Goal: Find contact information: Obtain details needed to contact an individual or organization

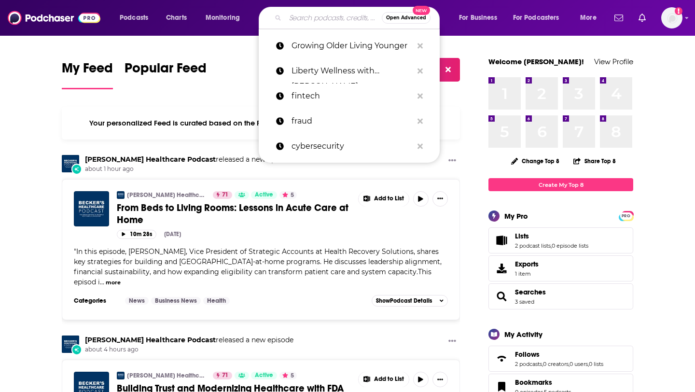
click at [339, 19] on input "Search podcasts, credits, & more..." at bounding box center [333, 17] width 96 height 15
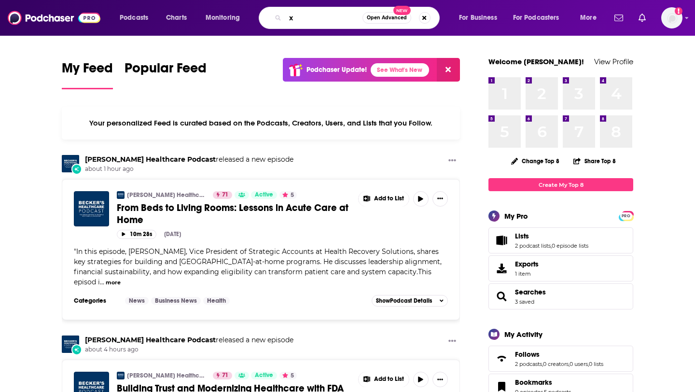
paste input "CISO Series"
type input "x"
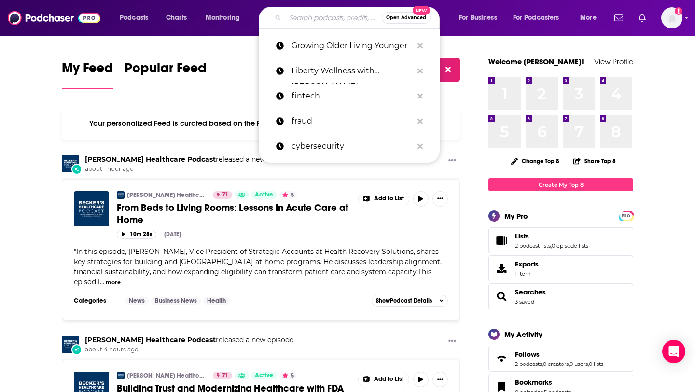
paste input "CISO Series"
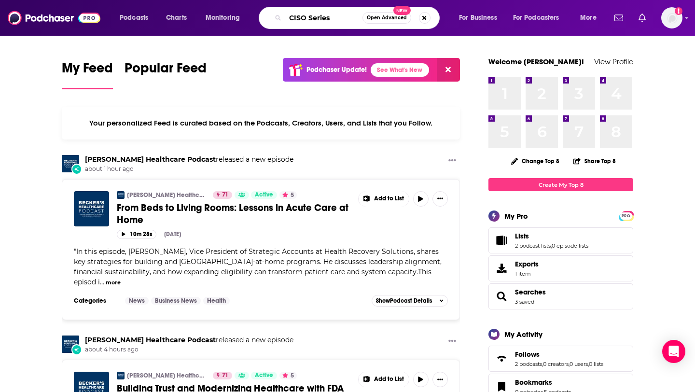
type input "CISO Series"
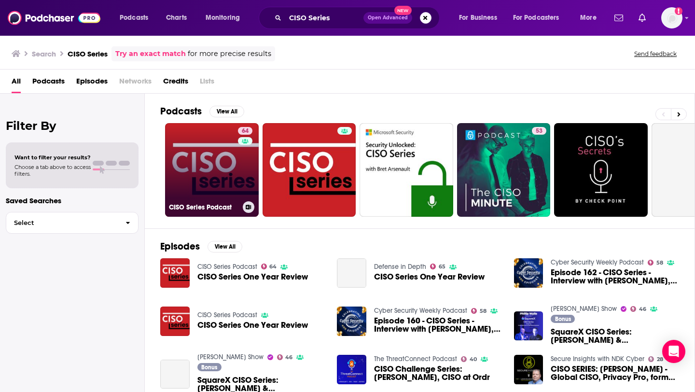
click at [204, 182] on link "64 CISO Series Podcast" at bounding box center [212, 170] width 94 height 94
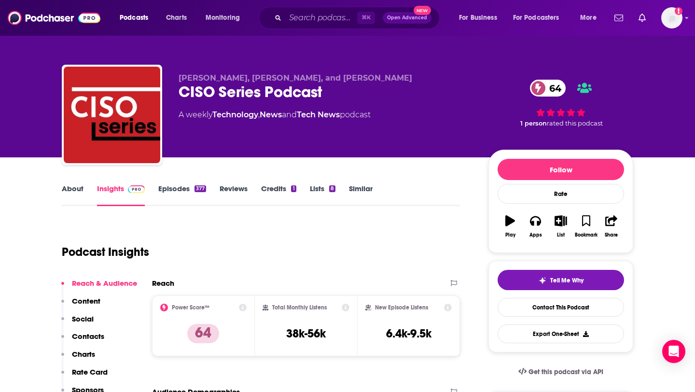
click at [72, 191] on link "About" at bounding box center [73, 195] width 22 height 22
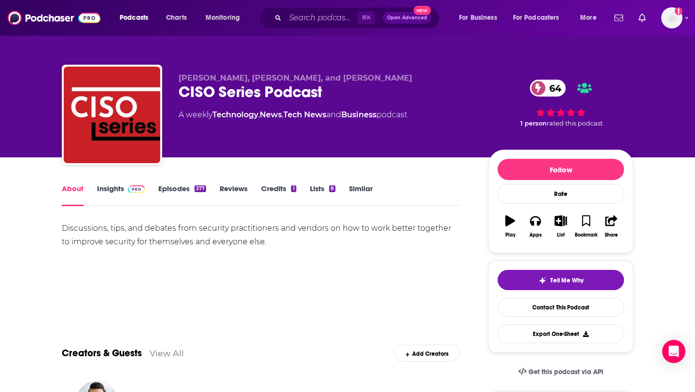
click at [107, 184] on link "Insights" at bounding box center [121, 195] width 48 height 22
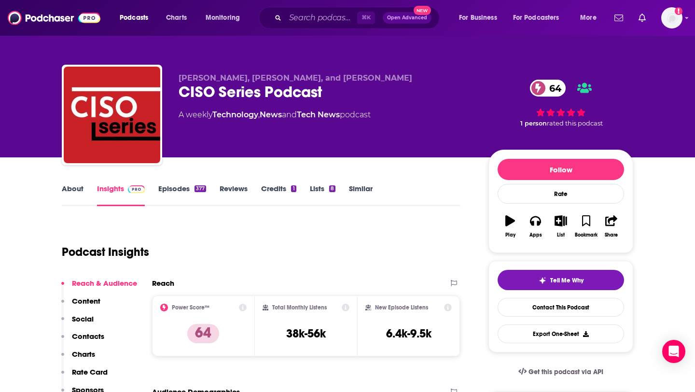
click at [96, 334] on p "Contacts" at bounding box center [88, 335] width 32 height 9
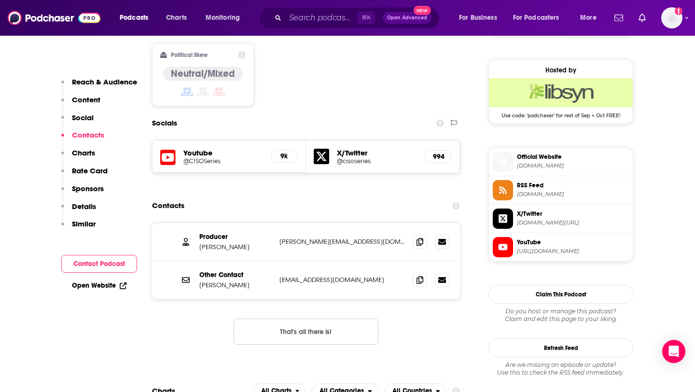
scroll to position [774, 0]
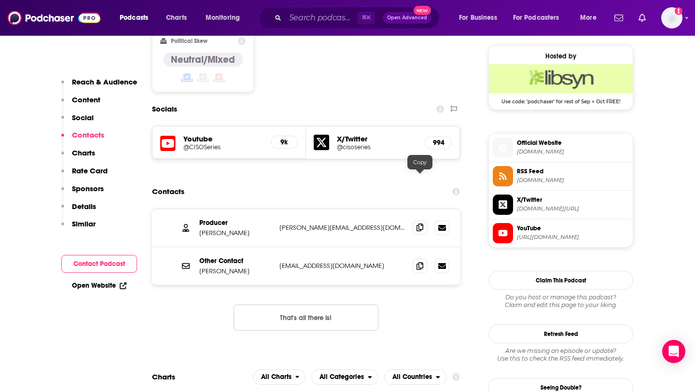
click at [416, 223] on icon at bounding box center [419, 227] width 7 height 8
